Goal: Task Accomplishment & Management: Use online tool/utility

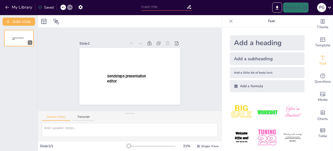
type input "Prevención [PERSON_NAME] de Activos: Identificación de Riesgos"
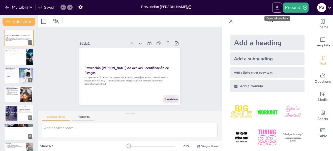
click at [275, 7] on button "Export to PowerPoint" at bounding box center [277, 8] width 10 height 10
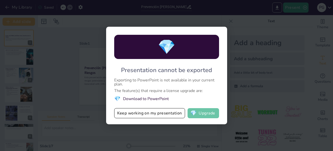
click at [209, 114] on button "💎 Upgrade" at bounding box center [202, 113] width 31 height 10
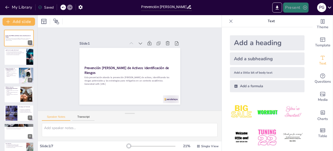
click at [292, 6] on button "Present" at bounding box center [295, 8] width 25 height 10
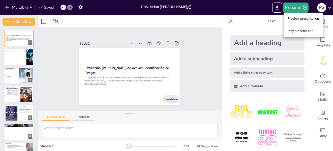
click at [293, 30] on li "Play presentation" at bounding box center [303, 31] width 40 height 8
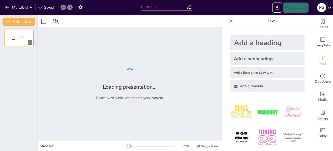
type input "Prevención [PERSON_NAME] de Activos: Identificación de Riesgos"
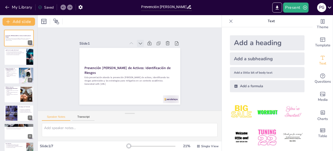
click at [150, 51] on icon at bounding box center [153, 54] width 7 height 7
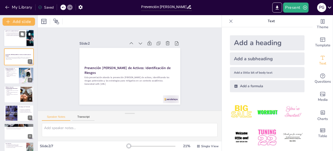
click at [17, 36] on div "El lavado de activos transforma dinero ilícito en legítimo. Las autoridades enf…" at bounding box center [15, 34] width 20 height 5
type textarea "La transformación del dinero ilícito en fondos legítimos es un proceso que perm…"
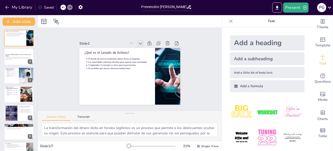
click at [146, 47] on icon at bounding box center [149, 50] width 7 height 7
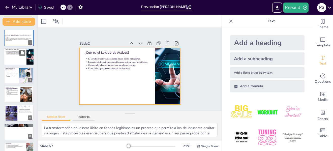
click at [17, 56] on div at bounding box center [19, 56] width 30 height 17
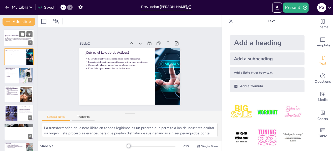
click at [19, 42] on div at bounding box center [19, 37] width 30 height 17
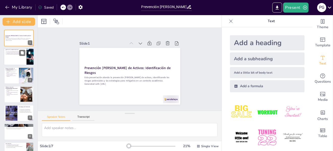
click at [18, 54] on p "Es un delito que afecta a diversas instituciones." at bounding box center [15, 54] width 19 height 1
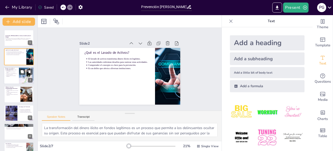
click at [16, 74] on p "Involucrarse en el financiamiento del terrorismo es un riesgo." at bounding box center [11, 74] width 11 height 2
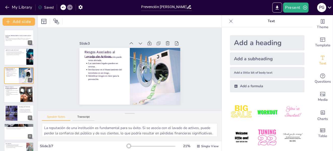
click at [12, 90] on p "La compra de bienes de lujo es otra técnica utilizada." at bounding box center [12, 91] width 13 height 2
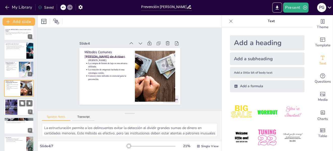
click at [8, 109] on div at bounding box center [11, 106] width 27 height 15
type textarea "Las políticas de conocimiento del cliente (KYC) son esenciales para prevenir el…"
